Goal: Task Accomplishment & Management: Complete application form

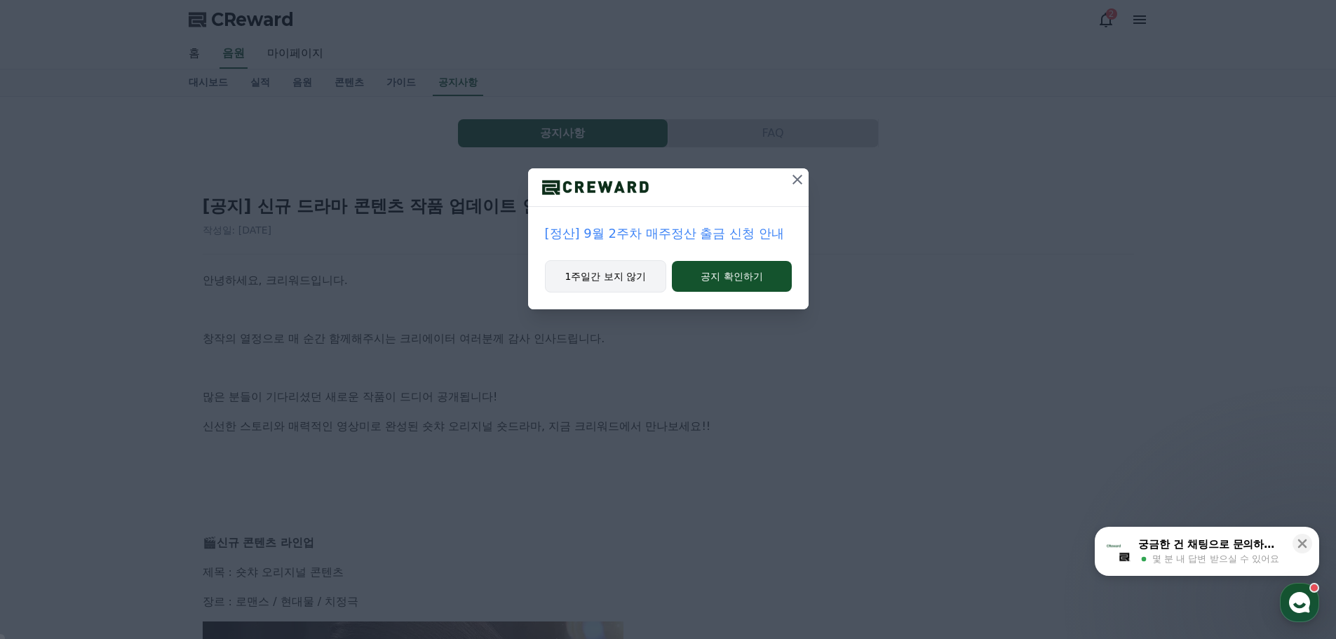
click at [638, 279] on button "1주일간 보지 않기" at bounding box center [606, 276] width 122 height 32
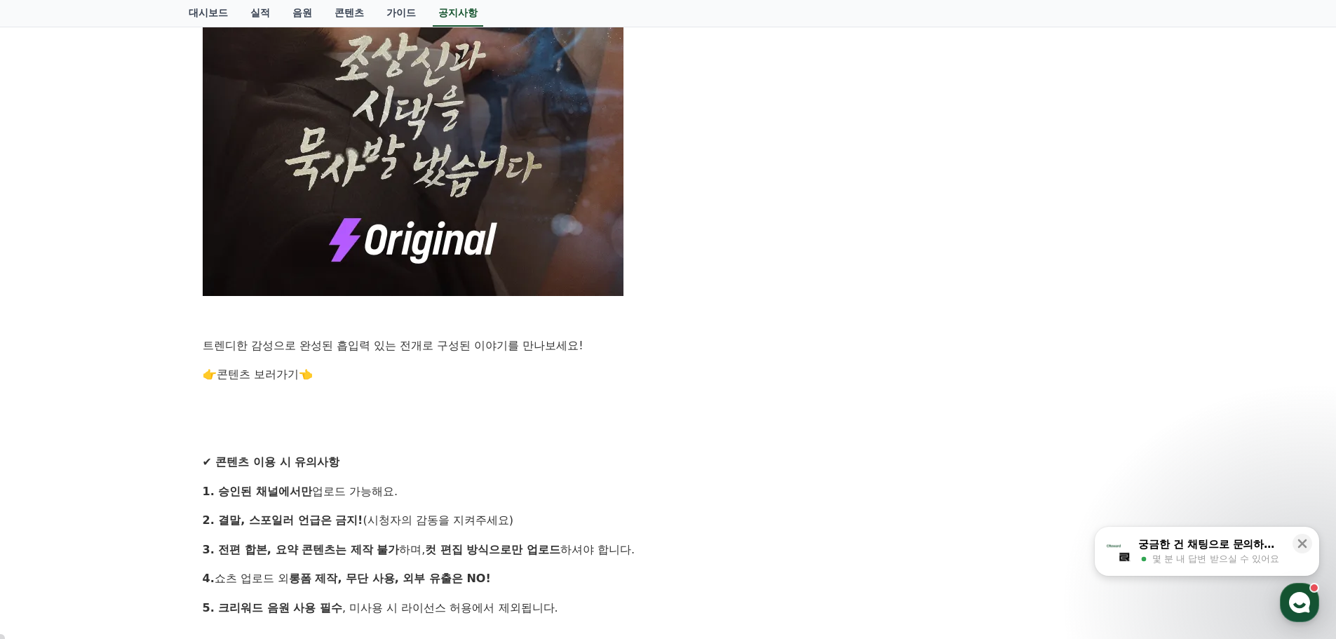
scroll to position [981, 0]
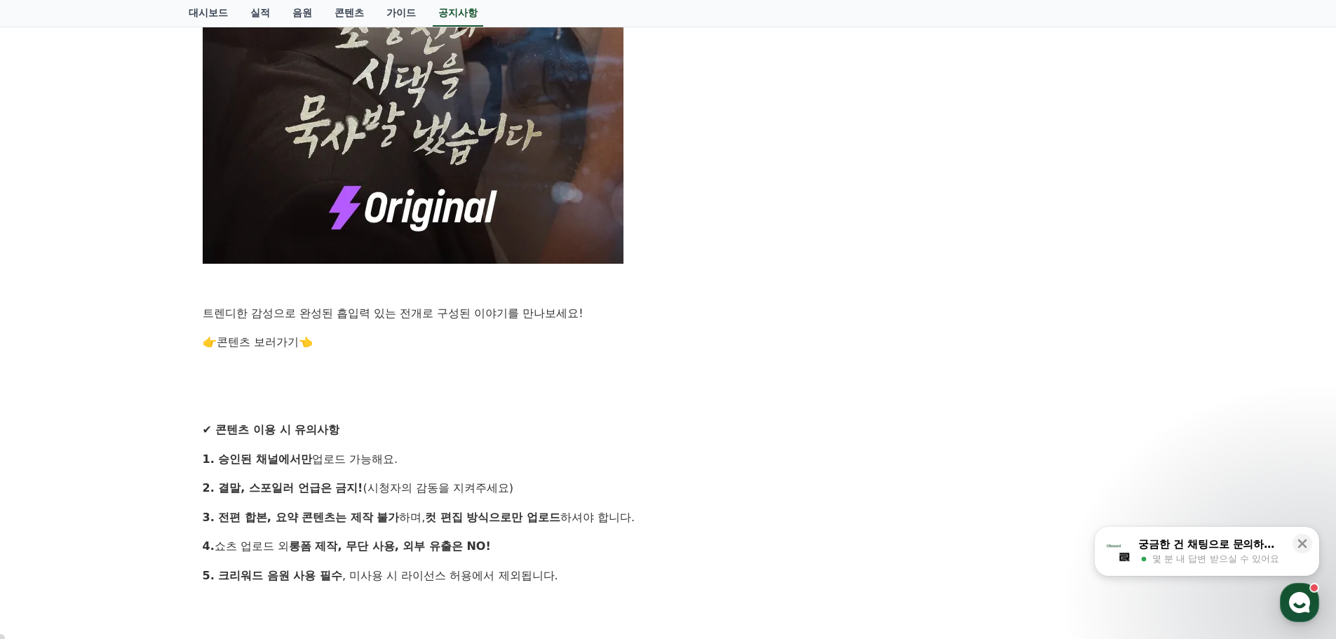
click at [263, 335] on link "콘텐츠 보러가기" at bounding box center [258, 341] width 82 height 13
click at [986, 304] on p "트렌디한 감성으로 완성된 흡입력 있는 전개로 구성된 이야기를 만나보세요!" at bounding box center [668, 313] width 931 height 18
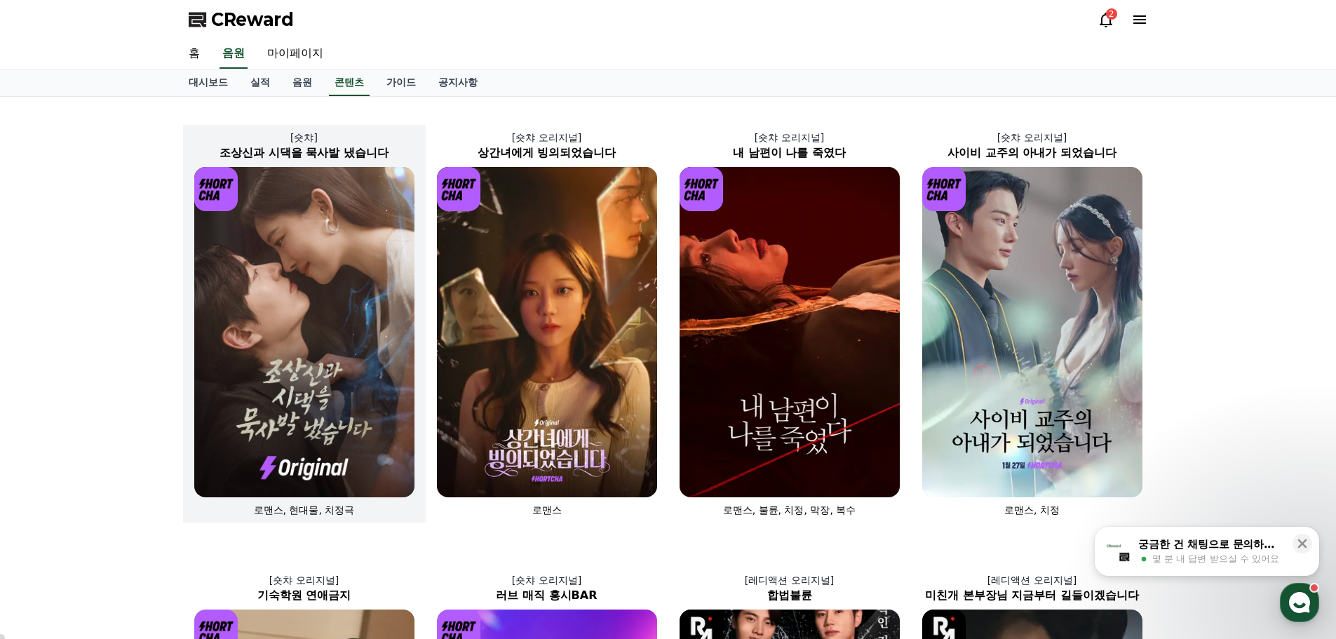
click at [311, 307] on img at bounding box center [304, 332] width 220 height 330
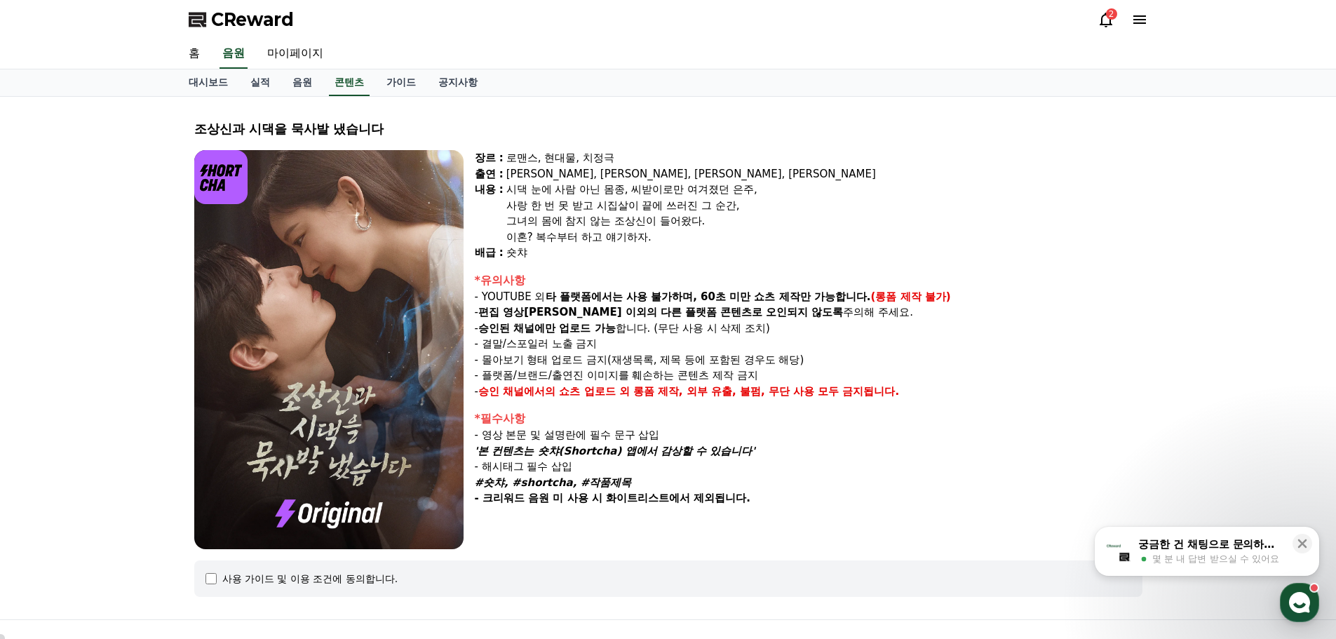
select select
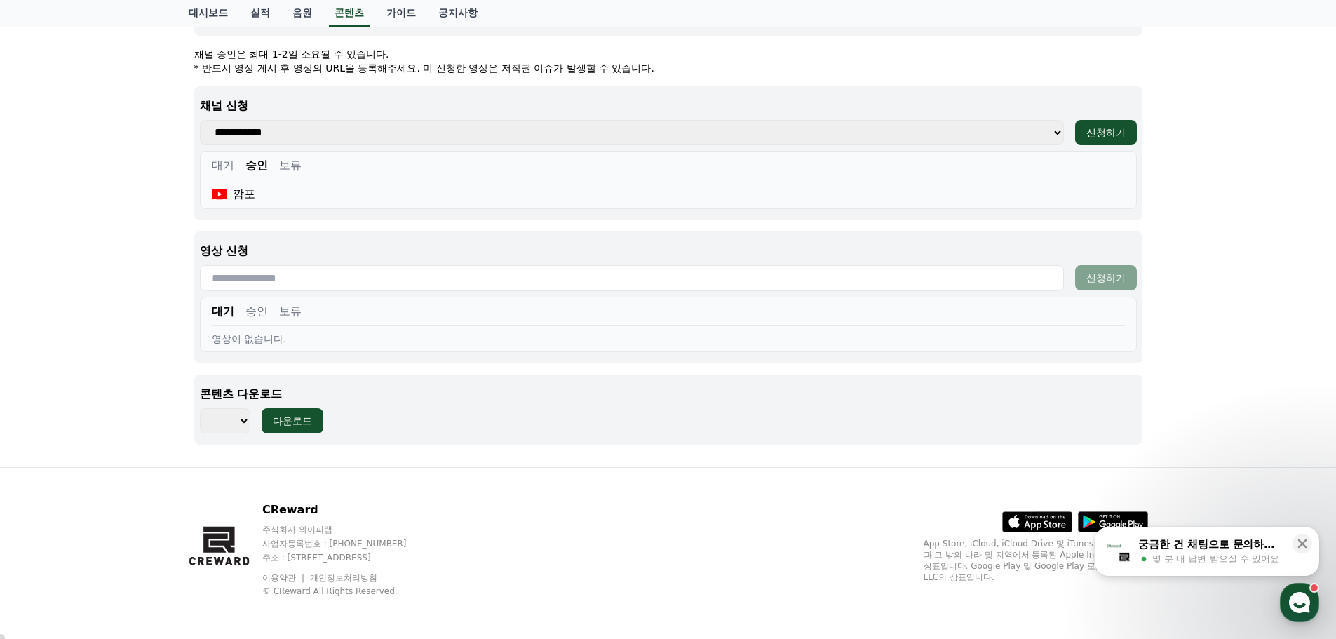
scroll to position [564, 0]
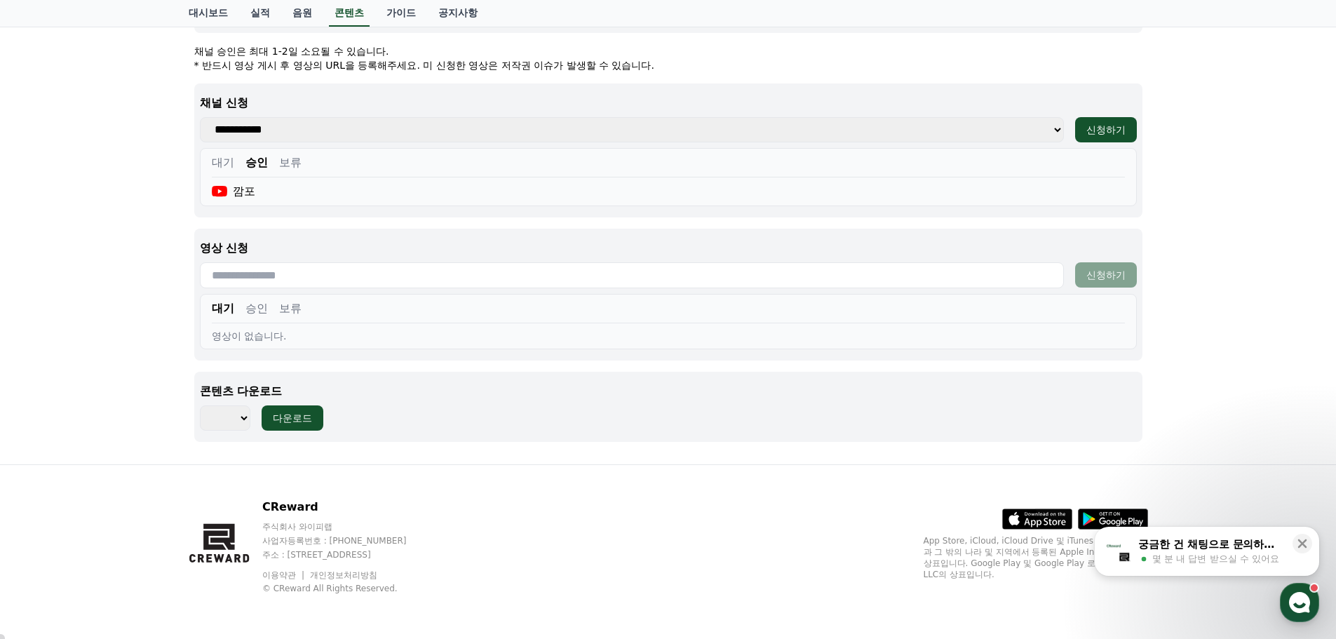
click at [286, 273] on input "text" at bounding box center [632, 275] width 864 height 26
paste input "**********"
type input "**********"
click at [1103, 279] on div "신청하기" at bounding box center [1106, 275] width 39 height 14
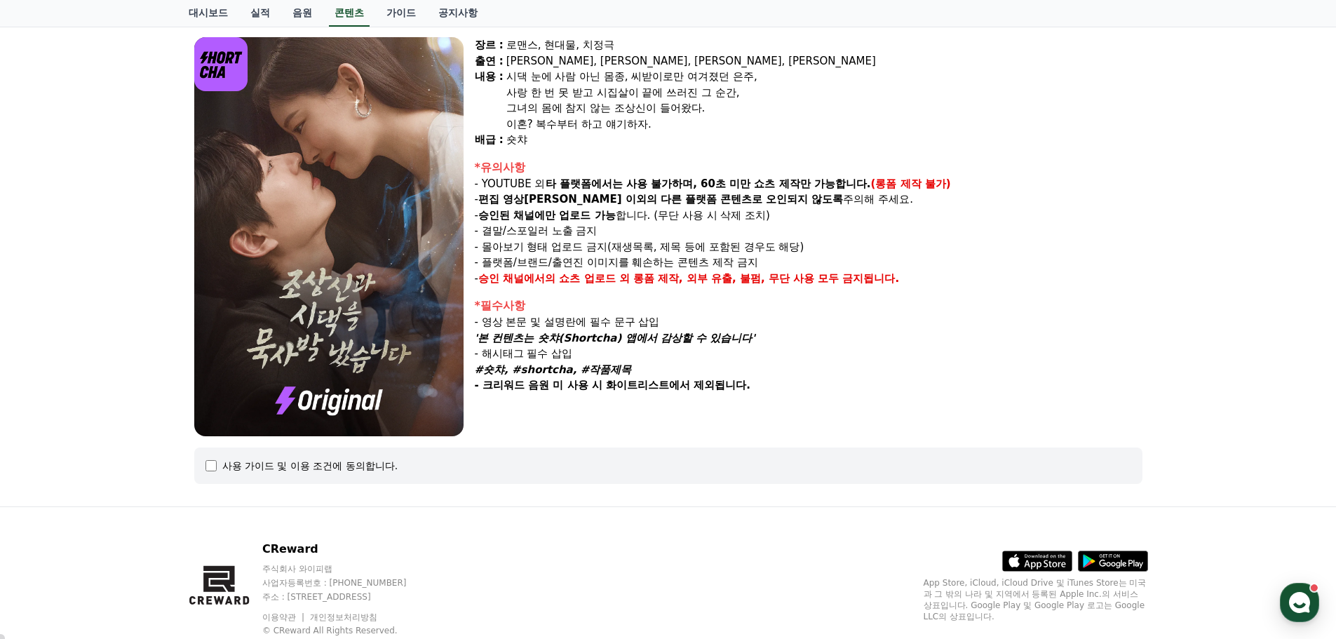
select select
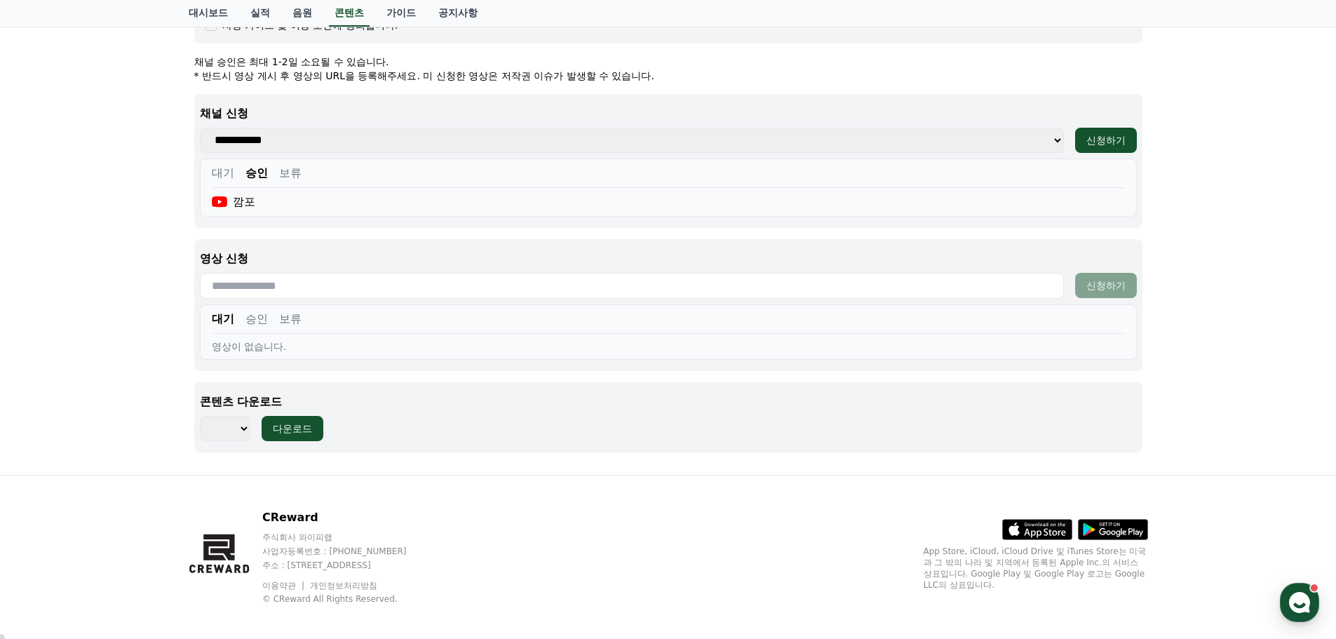
scroll to position [564, 0]
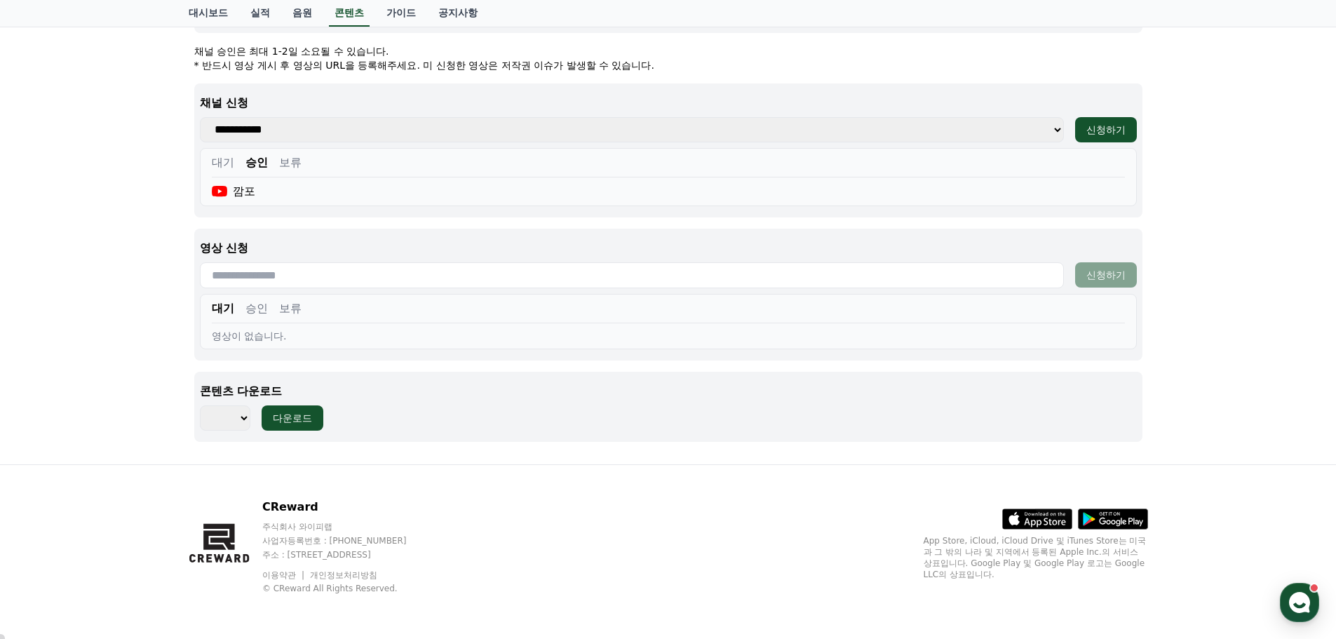
click at [257, 310] on button "승인" at bounding box center [256, 308] width 22 height 17
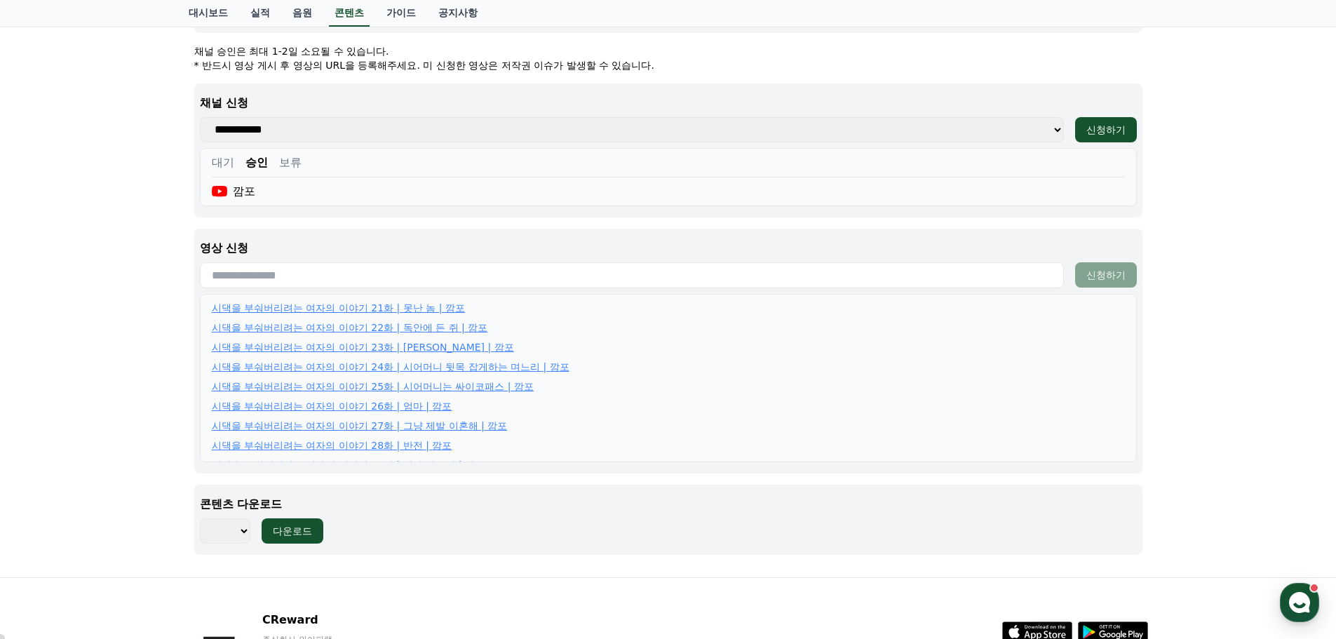
scroll to position [516, 0]
click at [96, 272] on div "조상신과 시댁을 묵사발 냈습니다 장르 : 로맨스, 현대물, 치정극 출연 : 최윤정, 정시현, 신영찬, 송경아 내용 : 시댁 눈에 사람 아닌 몸…" at bounding box center [668, 55] width 1336 height 1044
